Goal: Navigation & Orientation: Find specific page/section

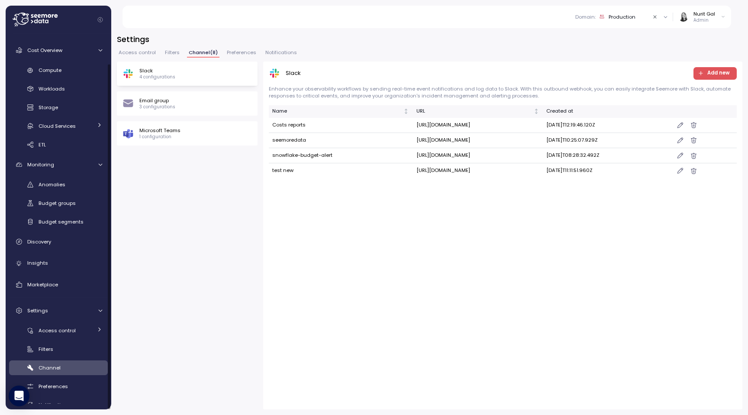
scroll to position [31, 0]
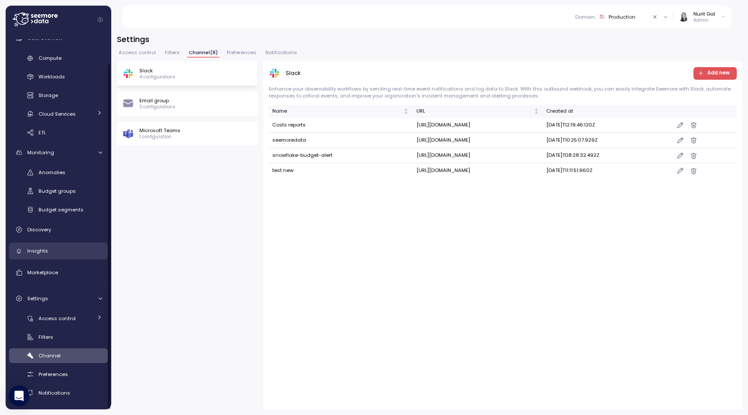
click at [55, 254] on div "Insights" at bounding box center [64, 250] width 75 height 9
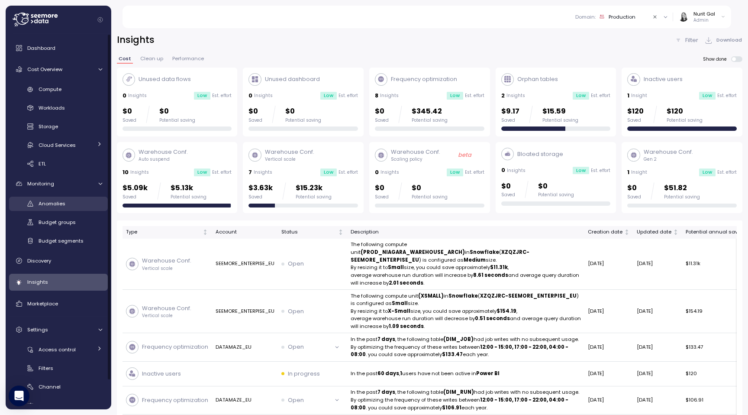
click at [61, 202] on span "Anomalies" at bounding box center [52, 203] width 27 height 7
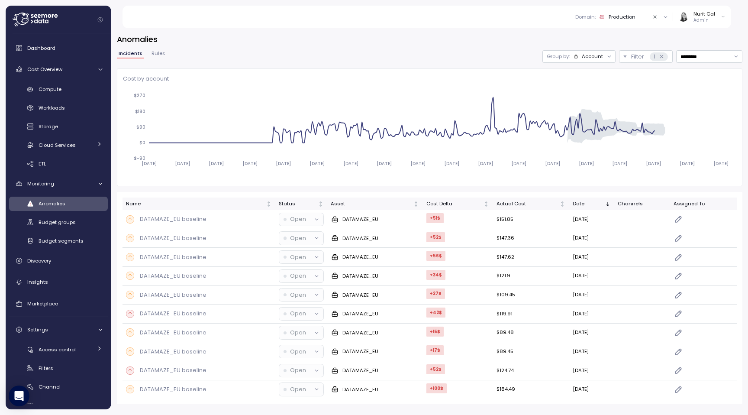
click at [158, 58] on button "Rules" at bounding box center [158, 54] width 17 height 7
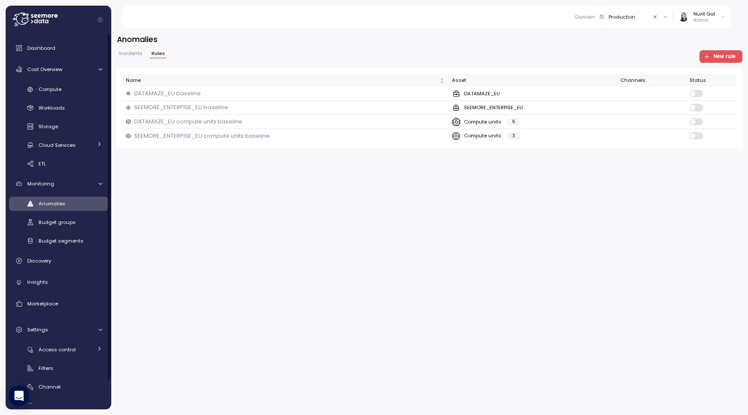
click at [82, 197] on link "Anomalies" at bounding box center [58, 204] width 99 height 14
